Goal: Find specific page/section: Find specific page/section

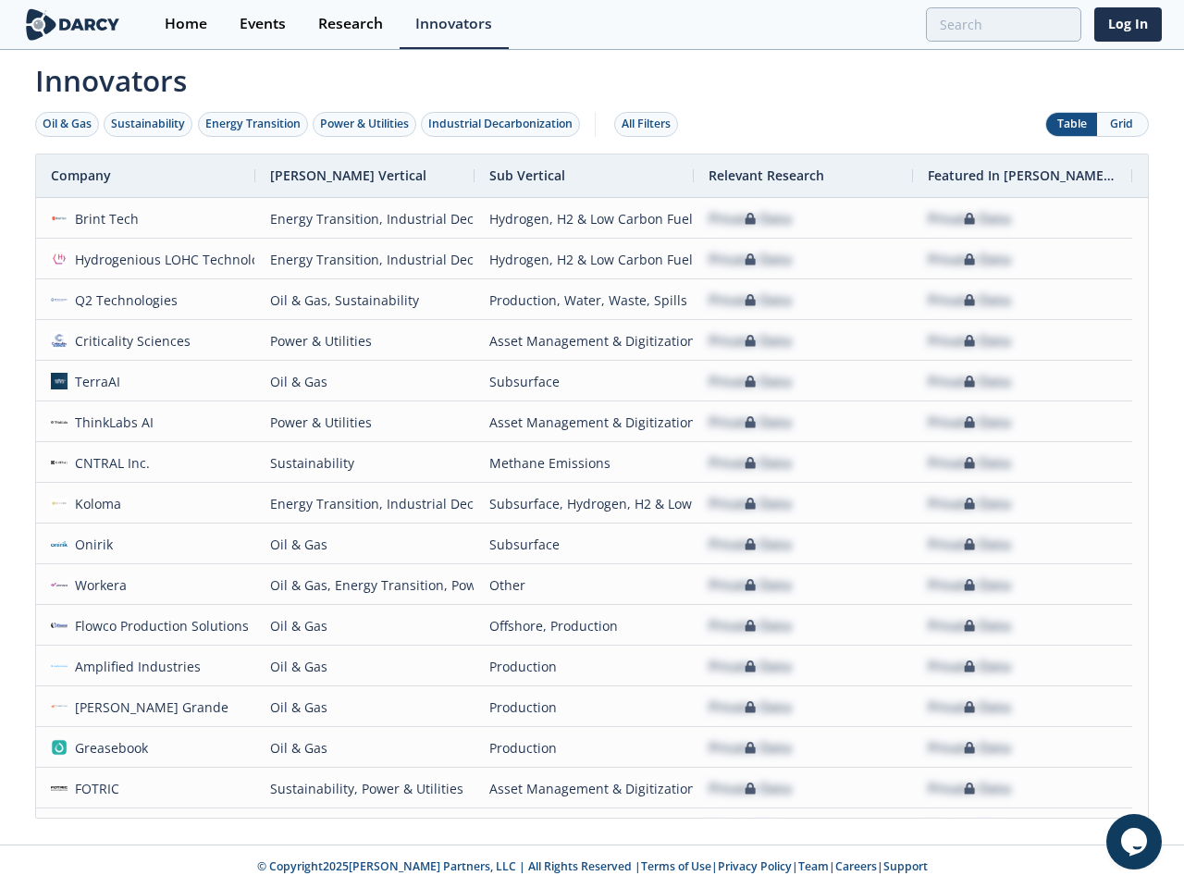
click at [68, 124] on div "Oil & Gas" at bounding box center [67, 124] width 49 height 17
click at [149, 124] on div "Sustainability" at bounding box center [148, 124] width 74 height 17
click at [253, 124] on div "Energy Transition" at bounding box center [252, 124] width 95 height 17
click at [366, 124] on div "Power & Utilities" at bounding box center [364, 124] width 89 height 17
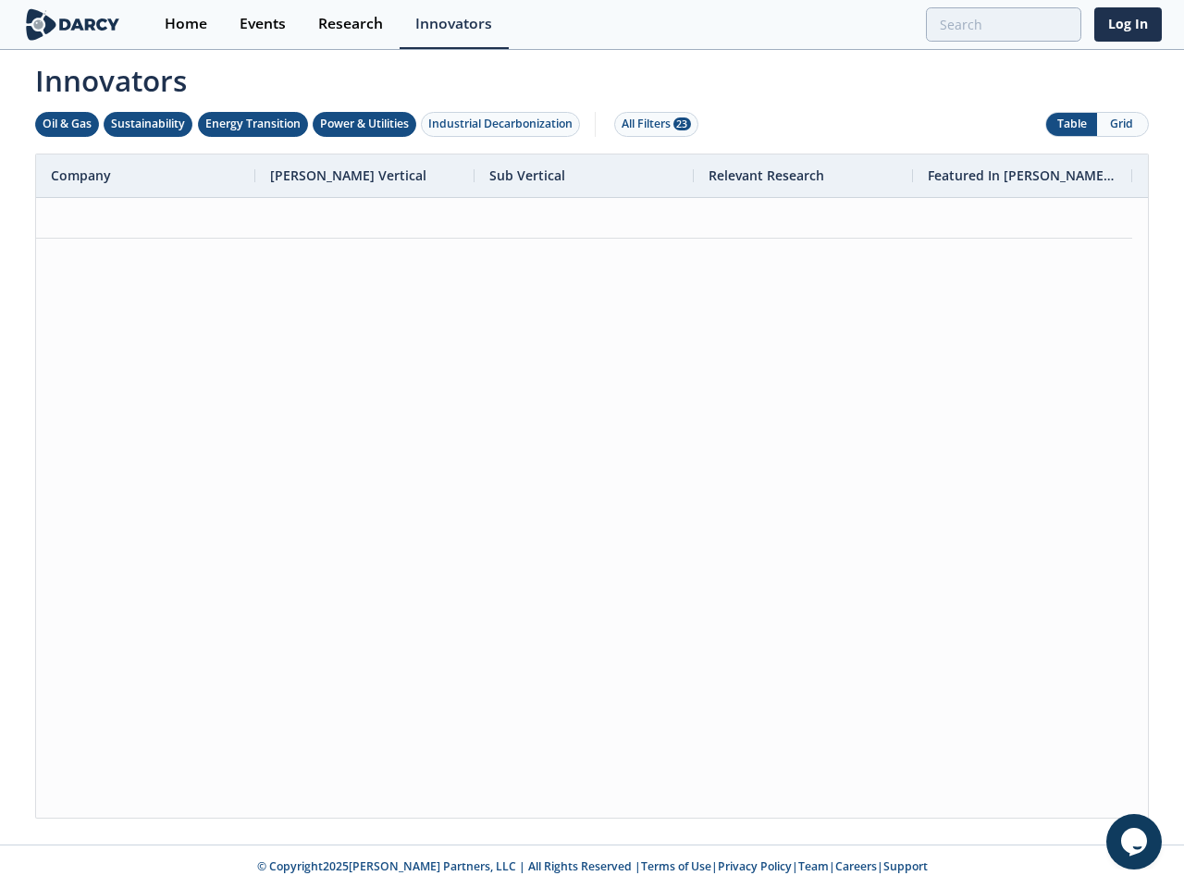
click at [504, 124] on div "Industrial Decarbonization" at bounding box center [500, 124] width 144 height 17
